Goal: Information Seeking & Learning: Learn about a topic

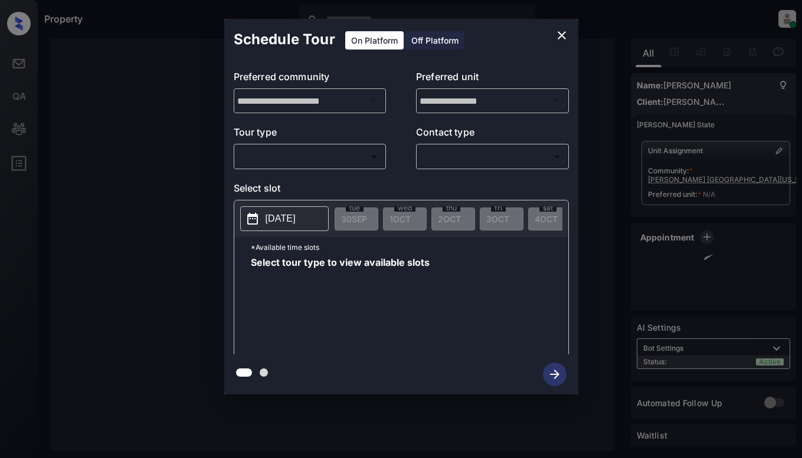
click at [314, 152] on body "**********" at bounding box center [401, 229] width 802 height 458
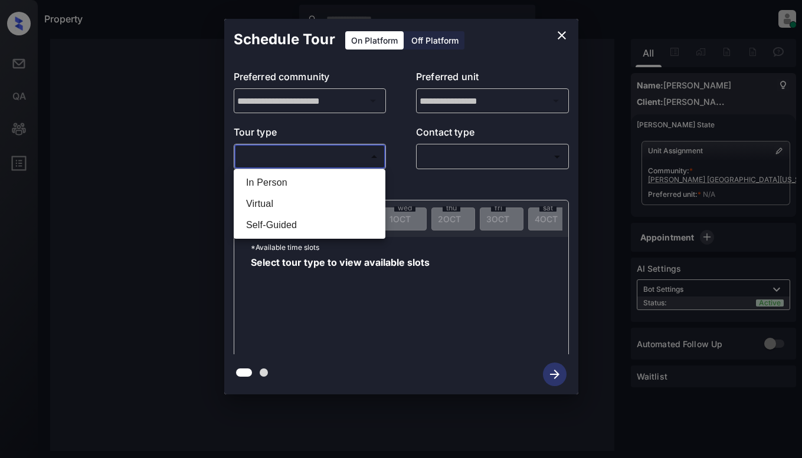
click at [182, 83] on div at bounding box center [401, 229] width 802 height 458
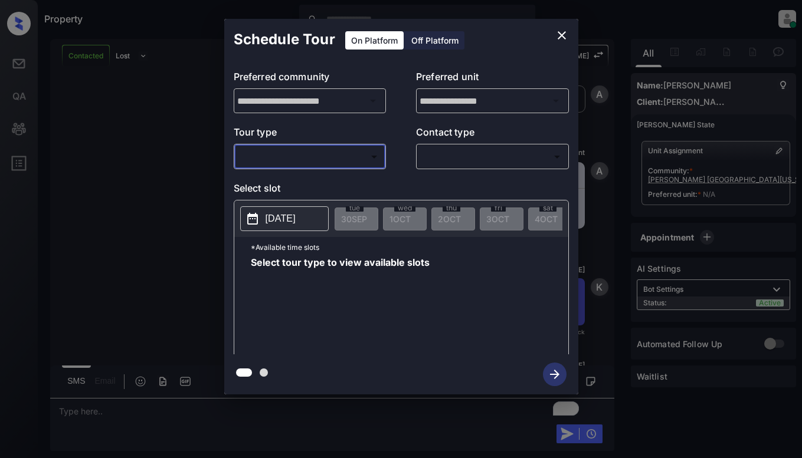
scroll to position [1262, 0]
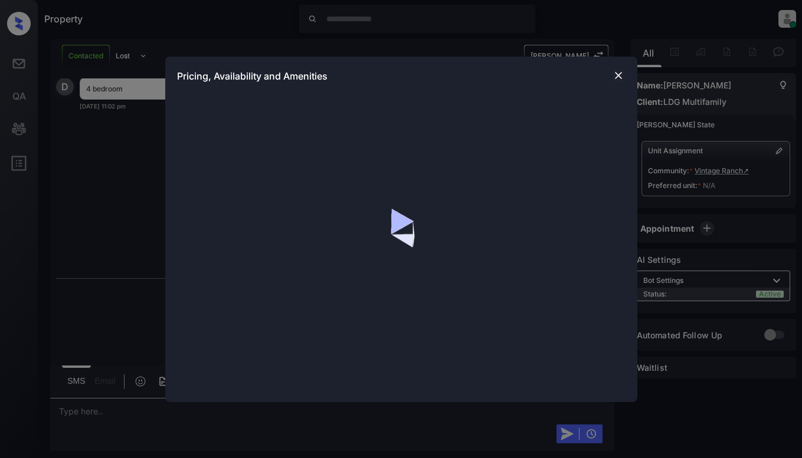
scroll to position [717, 0]
click at [107, 178] on div "Pricing, Availability and Amenities" at bounding box center [401, 229] width 802 height 458
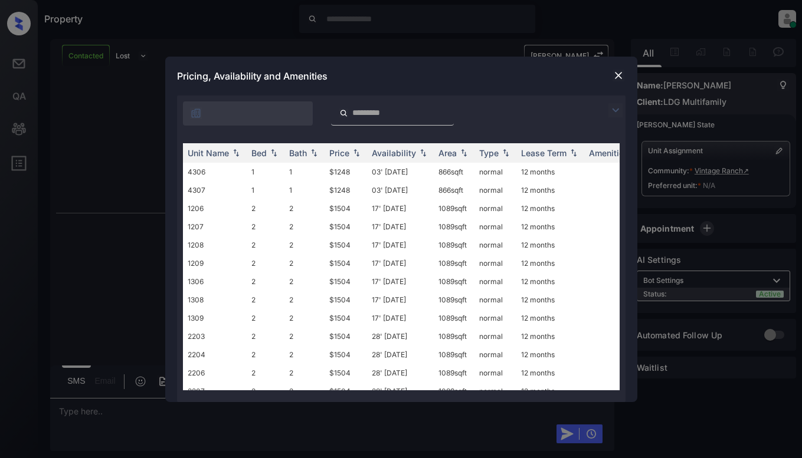
click at [611, 73] on div at bounding box center [618, 75] width 14 height 14
